Goal: Transaction & Acquisition: Book appointment/travel/reservation

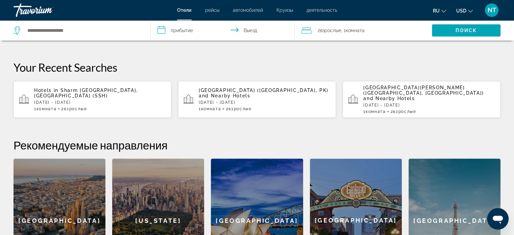
scroll to position [76, 0]
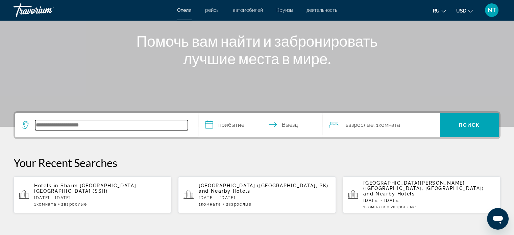
click at [83, 123] on input "Search hotel destination" at bounding box center [111, 125] width 153 height 10
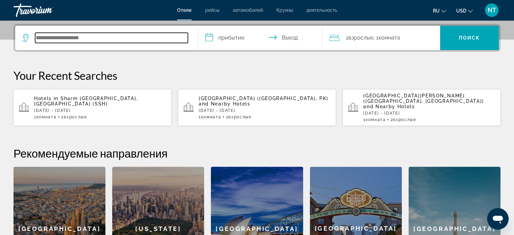
scroll to position [165, 0]
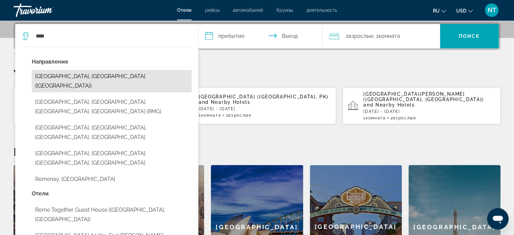
click at [71, 76] on button "[GEOGRAPHIC_DATA], [GEOGRAPHIC_DATA] ([GEOGRAPHIC_DATA])" at bounding box center [112, 81] width 160 height 22
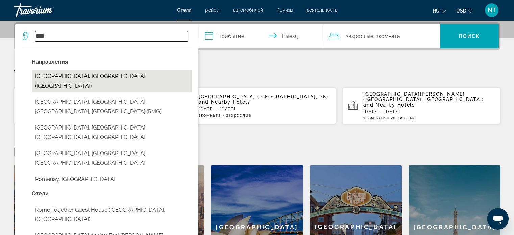
type input "**********"
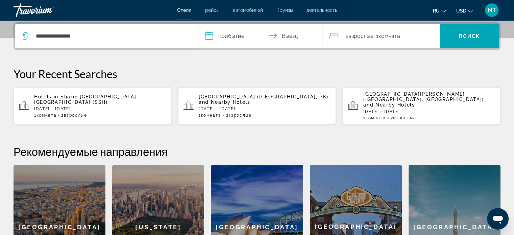
click at [238, 36] on input "**********" at bounding box center [261, 37] width 127 height 26
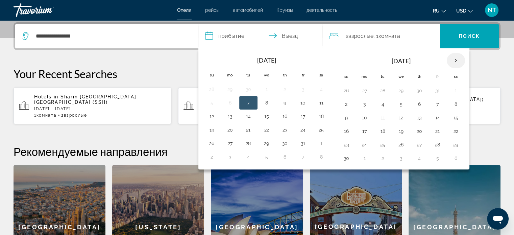
click at [452, 60] on th "Next month" at bounding box center [455, 60] width 18 height 15
click at [343, 117] on button "11" at bounding box center [346, 117] width 11 height 9
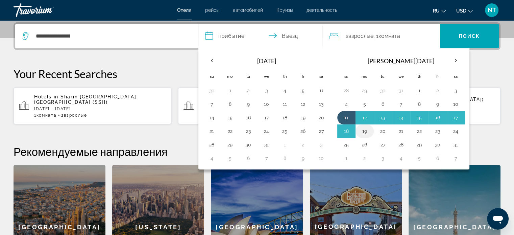
click at [363, 130] on button "19" at bounding box center [364, 130] width 11 height 9
type input "**********"
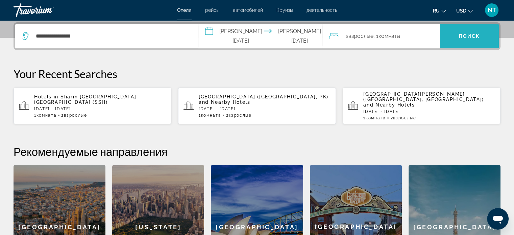
click at [461, 33] on span "Поиск" at bounding box center [469, 35] width 21 height 5
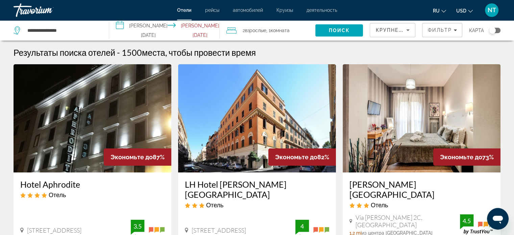
click at [405, 29] on icon "Sort by" at bounding box center [408, 30] width 8 height 8
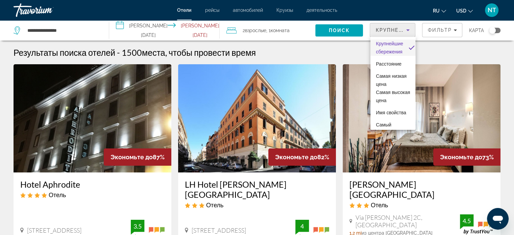
click at [405, 29] on div at bounding box center [257, 117] width 514 height 235
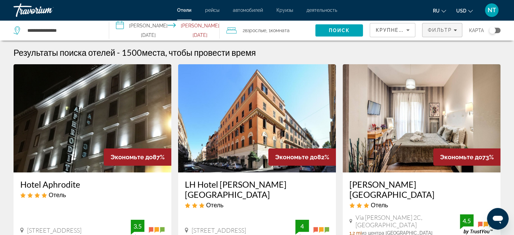
click at [444, 29] on span "Фильтр" at bounding box center [439, 29] width 24 height 5
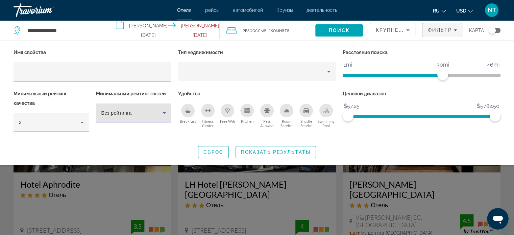
click at [163, 111] on icon "Hotel Filters" at bounding box center [164, 113] width 8 height 8
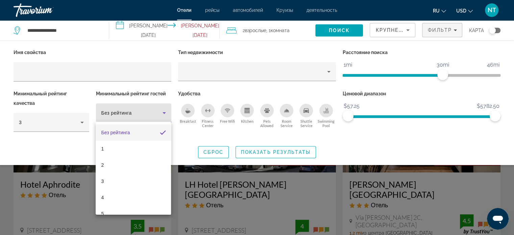
click at [163, 111] on div at bounding box center [257, 117] width 514 height 235
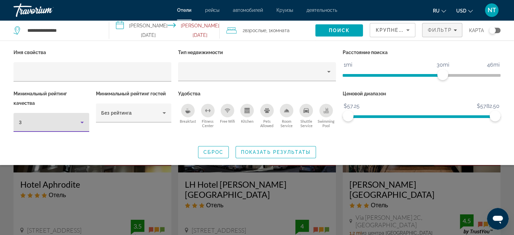
click at [80, 122] on icon "Hotel Filters" at bounding box center [82, 122] width 8 height 8
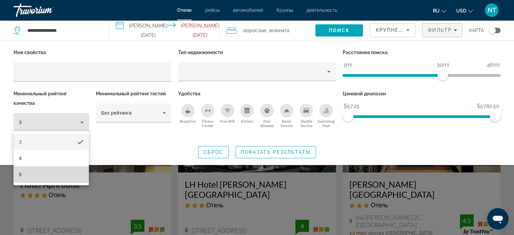
click at [66, 173] on mat-option "5" at bounding box center [51, 174] width 75 height 16
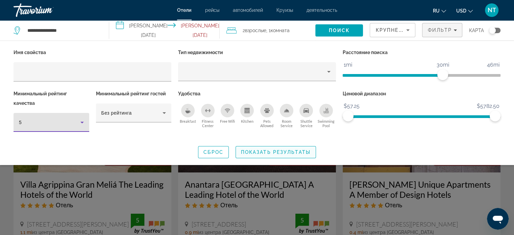
click at [287, 152] on span "Показать результаты" at bounding box center [276, 151] width 70 height 5
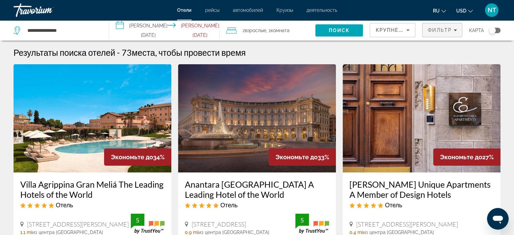
click at [444, 27] on span "Фильтр" at bounding box center [439, 29] width 24 height 5
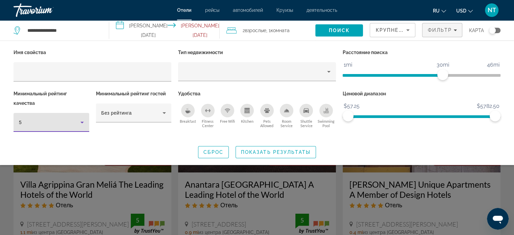
click at [79, 122] on icon "Hotel Filters" at bounding box center [82, 122] width 8 height 8
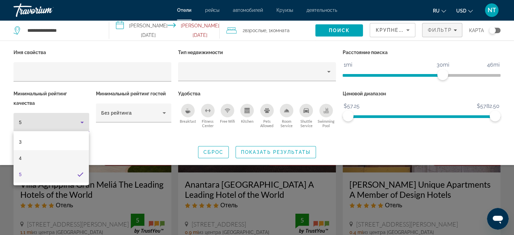
click at [34, 154] on mat-option "4" at bounding box center [51, 158] width 75 height 16
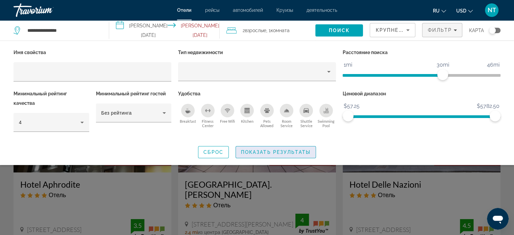
click at [283, 151] on span "Показать результаты" at bounding box center [276, 151] width 70 height 5
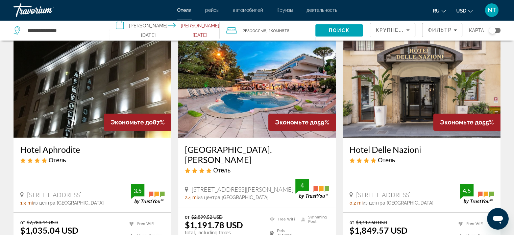
scroll to position [34, 0]
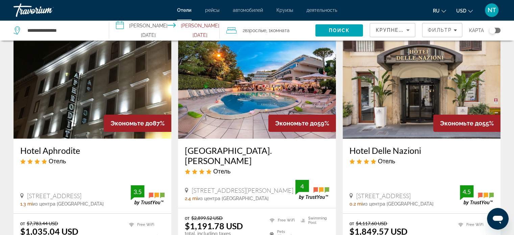
click at [104, 86] on img "Main content" at bounding box center [93, 84] width 158 height 108
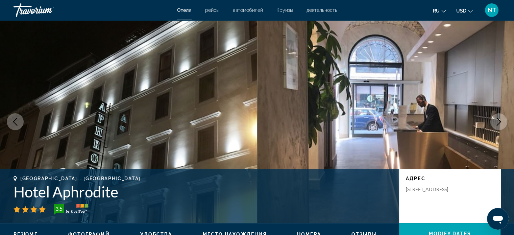
click at [498, 123] on icon "Next image" at bounding box center [498, 122] width 8 height 8
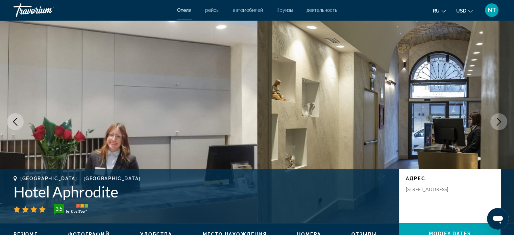
click at [498, 123] on icon "Next image" at bounding box center [498, 122] width 8 height 8
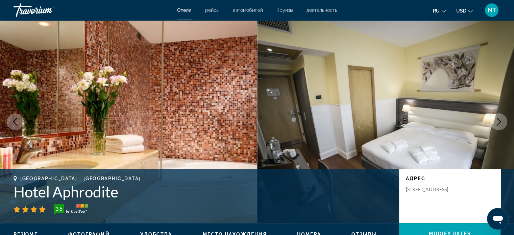
click at [499, 121] on icon "Next image" at bounding box center [498, 122] width 8 height 8
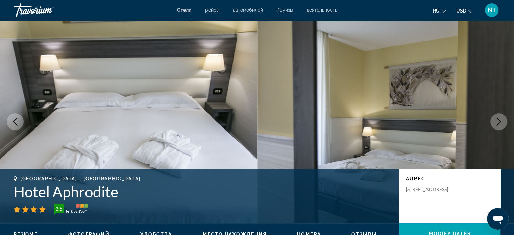
click at [499, 121] on icon "Next image" at bounding box center [498, 122] width 8 height 8
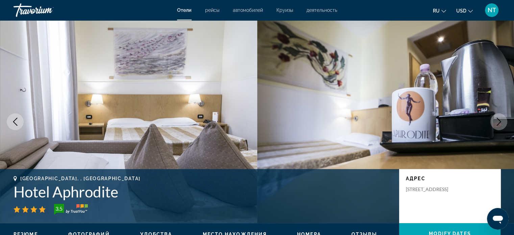
click at [499, 121] on icon "Next image" at bounding box center [498, 122] width 8 height 8
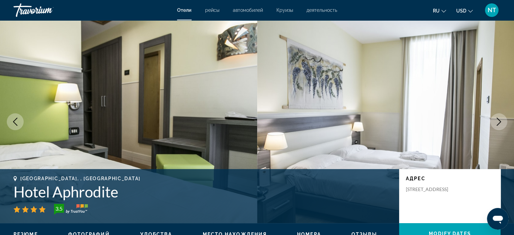
click at [499, 121] on icon "Next image" at bounding box center [498, 122] width 8 height 8
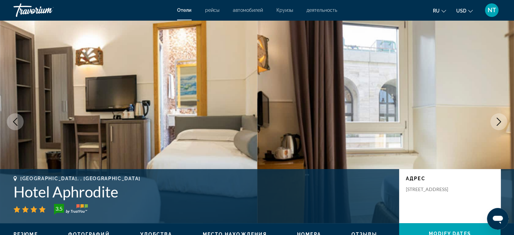
click at [499, 121] on icon "Next image" at bounding box center [498, 122] width 8 height 8
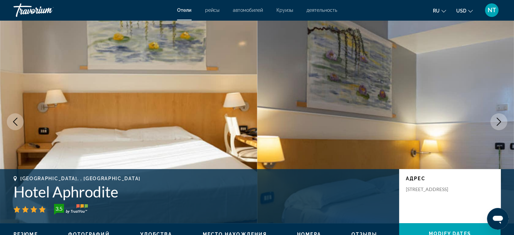
click at [499, 121] on icon "Next image" at bounding box center [498, 122] width 8 height 8
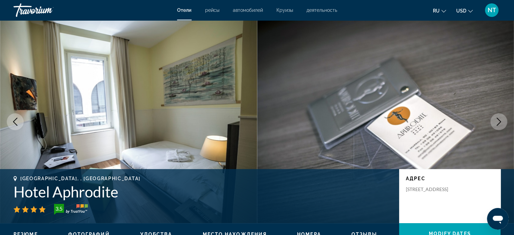
click at [499, 121] on icon "Next image" at bounding box center [498, 122] width 8 height 8
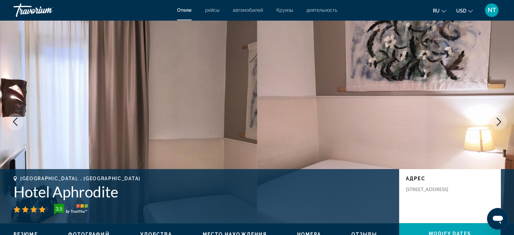
click at [499, 121] on icon "Next image" at bounding box center [498, 122] width 8 height 8
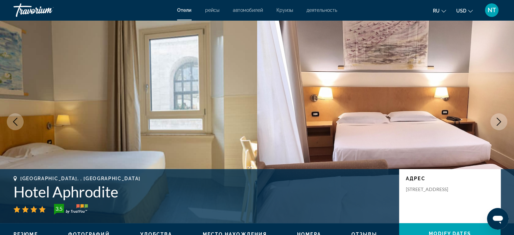
click at [499, 121] on icon "Next image" at bounding box center [498, 122] width 8 height 8
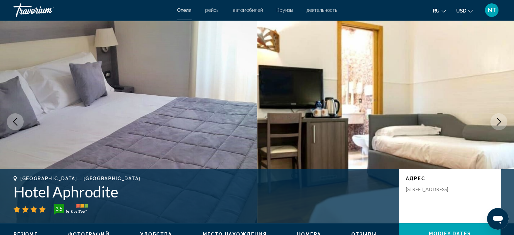
click at [499, 121] on icon "Next image" at bounding box center [498, 122] width 8 height 8
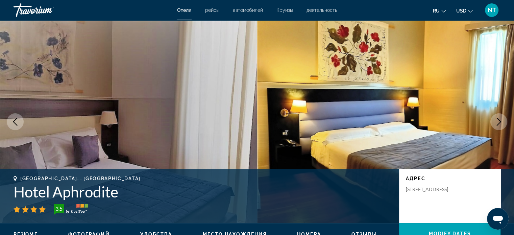
click at [499, 121] on icon "Next image" at bounding box center [498, 122] width 8 height 8
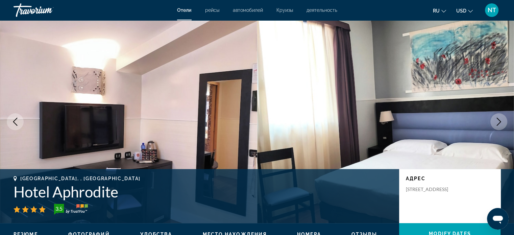
click at [499, 121] on icon "Next image" at bounding box center [498, 122] width 8 height 8
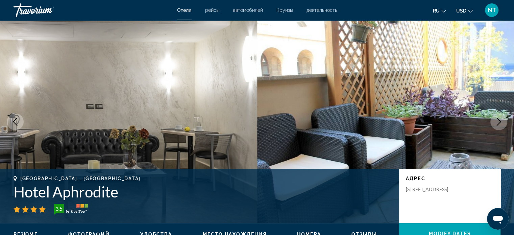
click at [499, 121] on icon "Next image" at bounding box center [498, 122] width 8 height 8
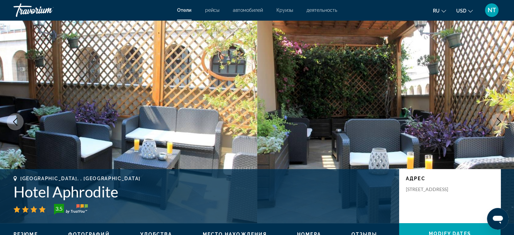
click at [499, 121] on icon "Next image" at bounding box center [498, 122] width 8 height 8
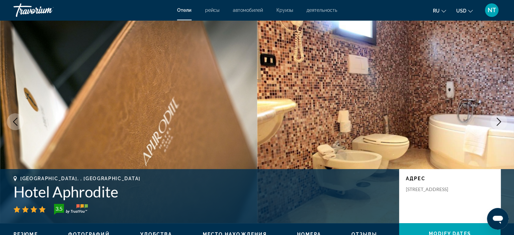
click at [499, 121] on icon "Next image" at bounding box center [498, 122] width 8 height 8
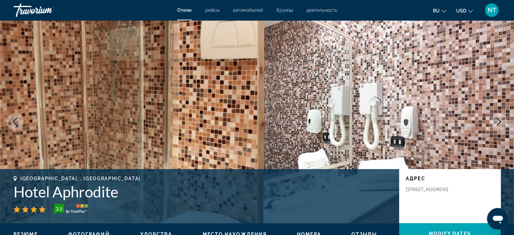
click at [499, 121] on icon "Next image" at bounding box center [498, 122] width 8 height 8
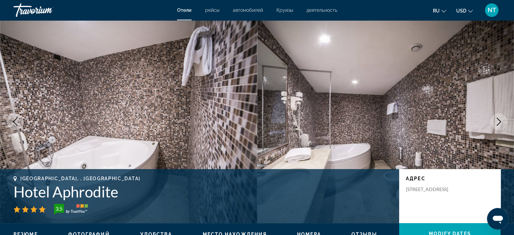
click at [499, 121] on icon "Next image" at bounding box center [498, 122] width 8 height 8
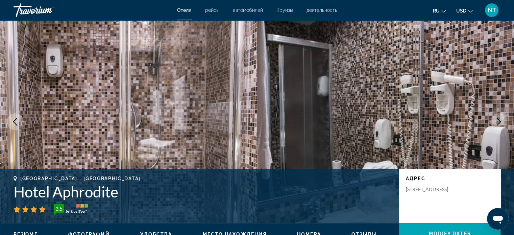
click at [499, 121] on icon "Next image" at bounding box center [498, 122] width 8 height 8
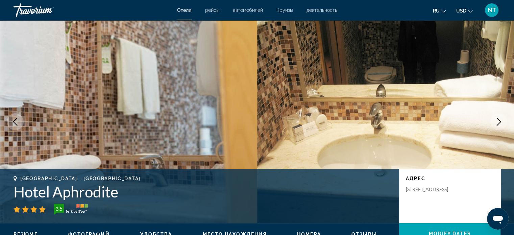
click at [499, 121] on icon "Next image" at bounding box center [498, 122] width 8 height 8
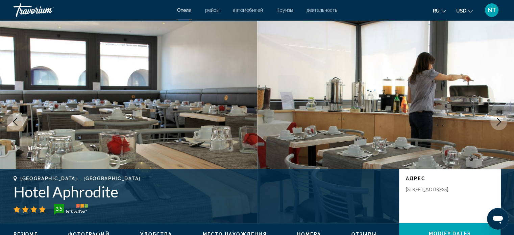
click at [499, 121] on icon "Next image" at bounding box center [498, 122] width 8 height 8
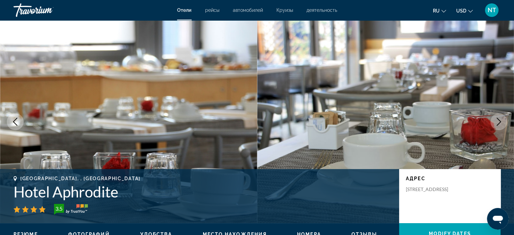
click at [499, 121] on icon "Next image" at bounding box center [498, 122] width 8 height 8
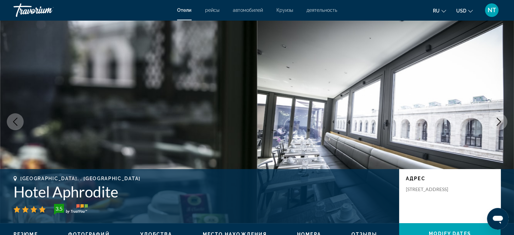
click at [499, 121] on icon "Next image" at bounding box center [498, 122] width 8 height 8
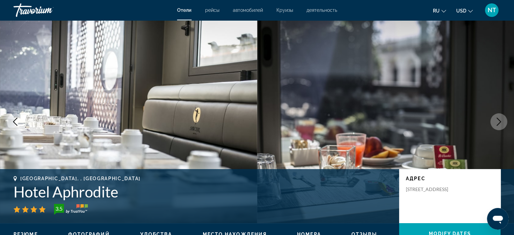
click at [499, 121] on icon "Next image" at bounding box center [498, 122] width 8 height 8
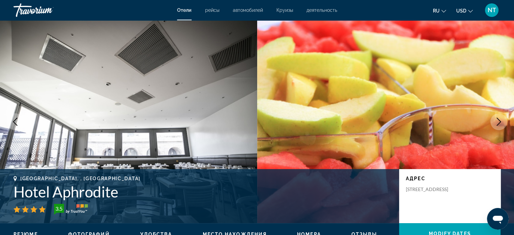
click at [499, 121] on icon "Next image" at bounding box center [498, 122] width 8 height 8
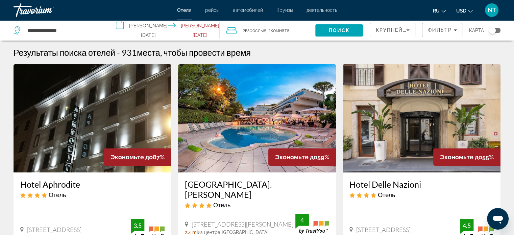
click at [189, 31] on input "**********" at bounding box center [165, 31] width 113 height 22
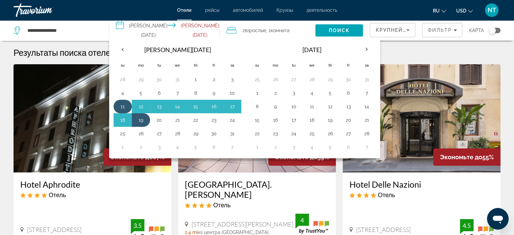
click at [125, 103] on button "11" at bounding box center [122, 106] width 11 height 9
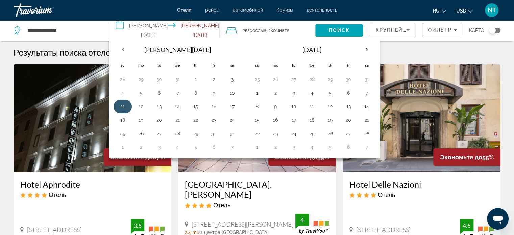
click at [124, 104] on button "11" at bounding box center [122, 106] width 11 height 9
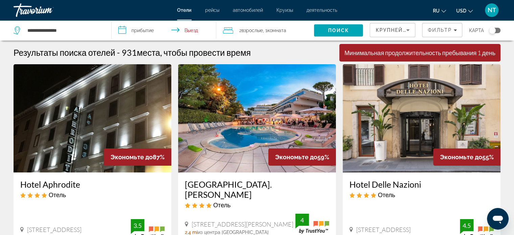
click at [139, 32] on input "**********" at bounding box center [164, 31] width 107 height 22
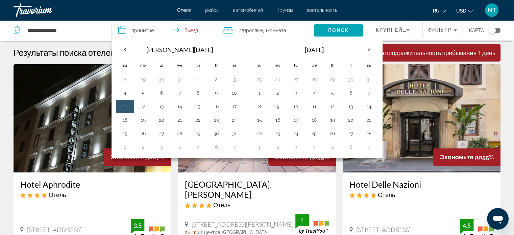
click at [124, 105] on button "11" at bounding box center [125, 106] width 11 height 9
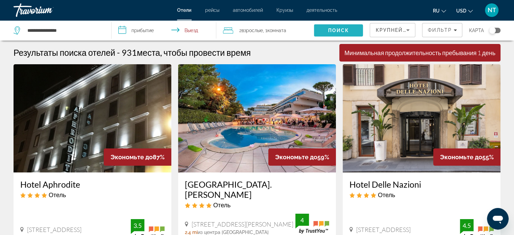
click at [339, 30] on span "Поиск" at bounding box center [338, 30] width 21 height 5
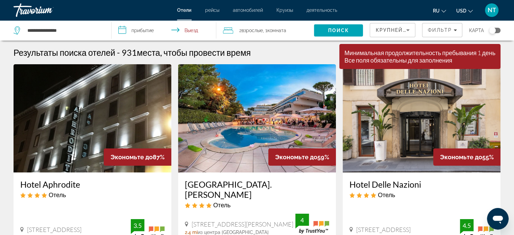
click at [189, 30] on input "**********" at bounding box center [164, 31] width 107 height 22
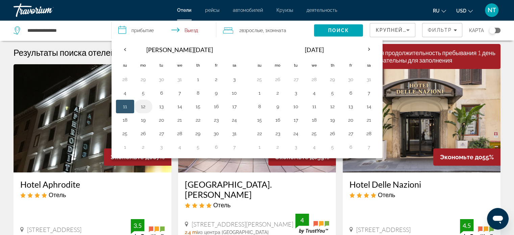
click at [143, 106] on button "12" at bounding box center [143, 106] width 11 height 9
click at [118, 105] on td "11" at bounding box center [125, 107] width 18 height 14
click at [123, 105] on button "11" at bounding box center [125, 106] width 11 height 9
type input "**********"
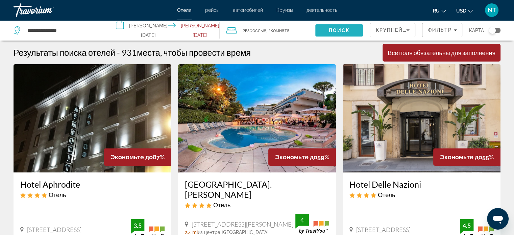
click at [330, 29] on span "Поиск" at bounding box center [338, 30] width 21 height 5
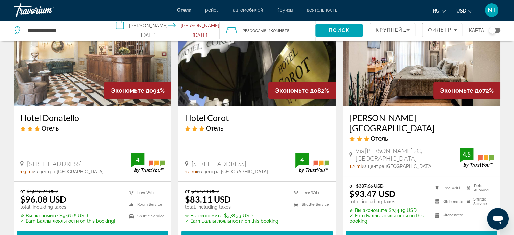
scroll to position [68, 0]
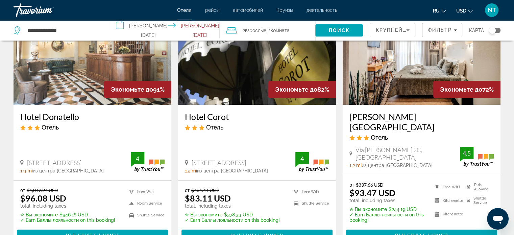
click at [94, 53] on img "Main content" at bounding box center [93, 51] width 158 height 108
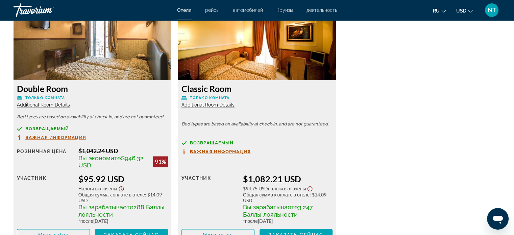
scroll to position [946, 0]
